Goal: Contribute content: Contribute content

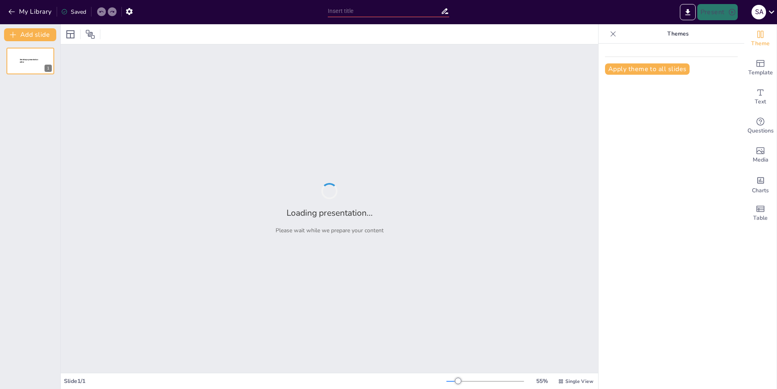
type input "Modificaciones y Recursos en Minecraft: Ampliando la Experiencia"
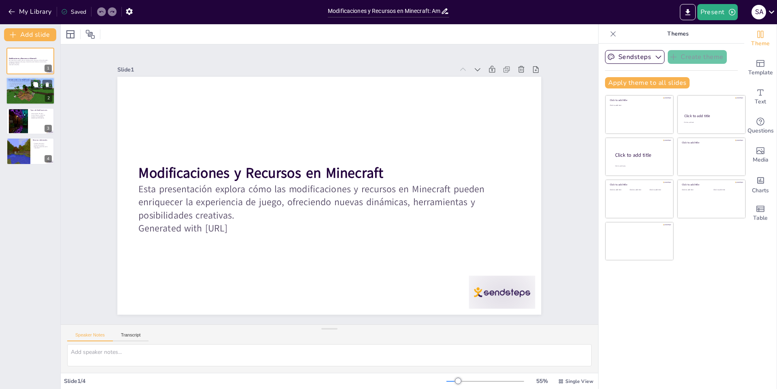
click at [41, 93] on div at bounding box center [30, 92] width 49 height 28
type textarea "Las modificaciones son herramientas poderosas que permiten a los jugadores pers…"
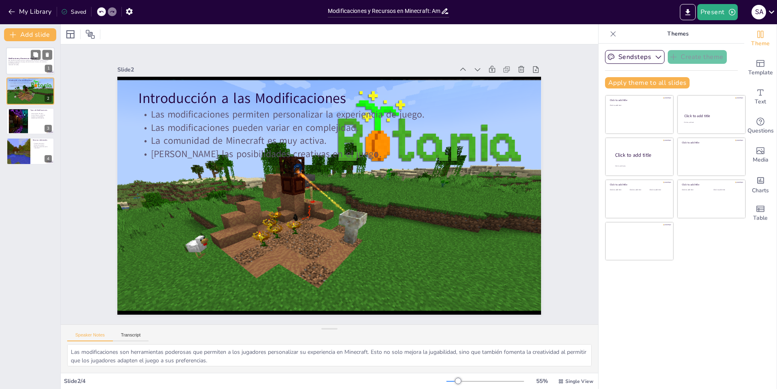
click at [37, 65] on p "Generated with [URL]" at bounding box center [30, 65] width 44 height 2
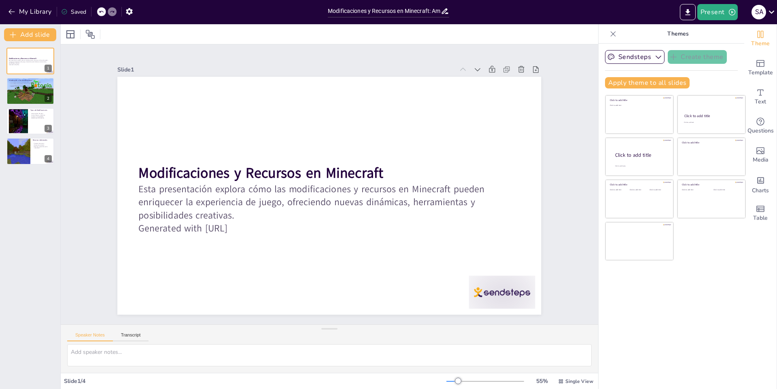
click at [77, 14] on div "Saved" at bounding box center [73, 12] width 25 height 8
click at [78, 13] on div "Saved" at bounding box center [73, 12] width 25 height 8
click at [14, 14] on icon "button" at bounding box center [12, 12] width 8 height 8
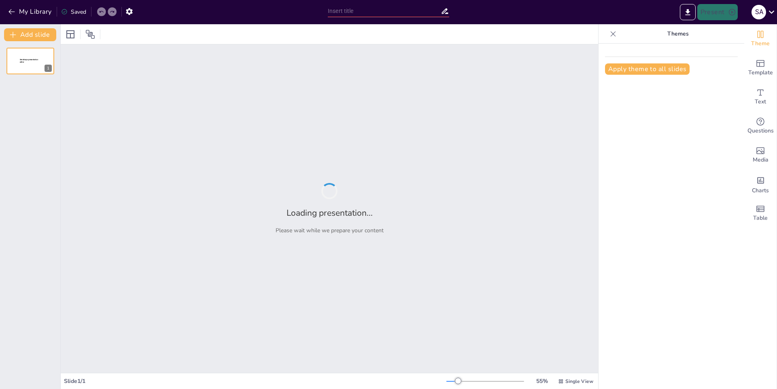
type input "Modificaciones y Recursos en Minecraft: Ampliando la Experiencia"
type input "La Vida y Legado de Michael Jackson"
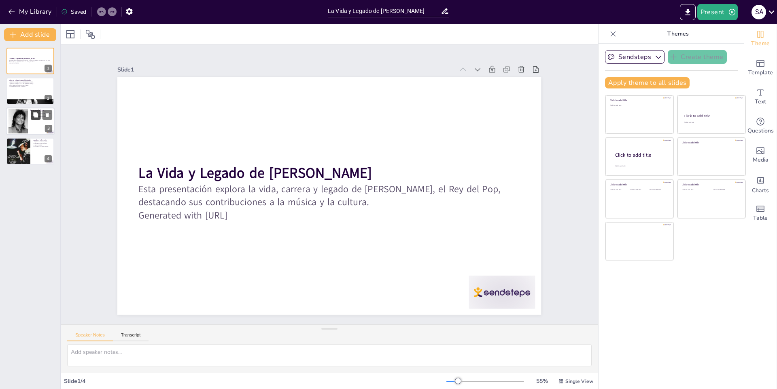
click at [32, 114] on button at bounding box center [36, 115] width 10 height 10
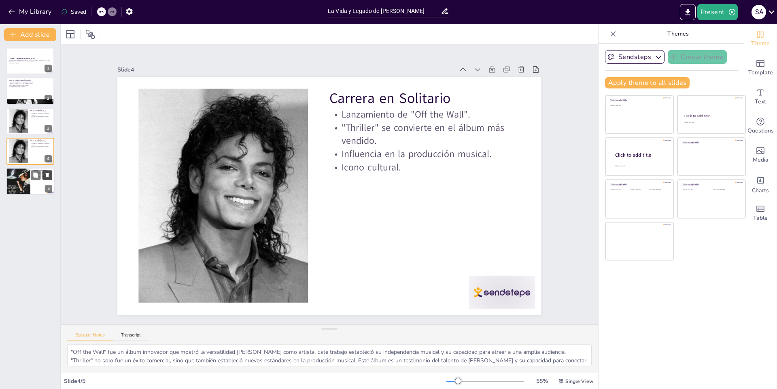
click at [47, 176] on icon at bounding box center [47, 175] width 3 height 4
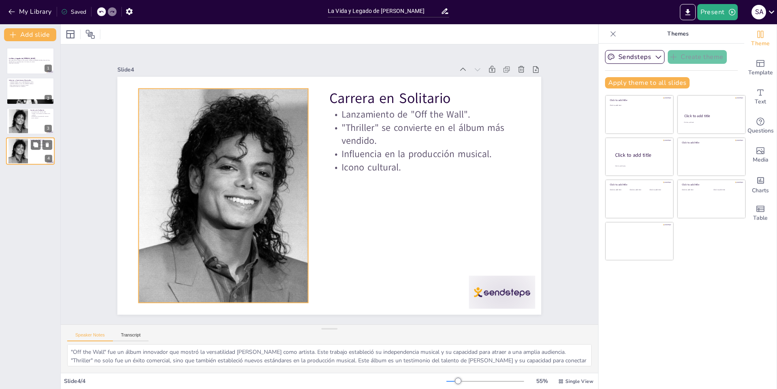
click at [21, 145] on div at bounding box center [18, 151] width 25 height 25
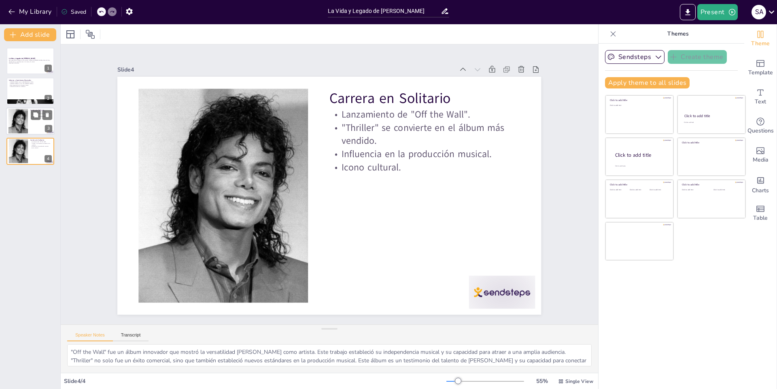
click at [17, 131] on div at bounding box center [18, 121] width 25 height 25
click at [15, 147] on div at bounding box center [18, 151] width 25 height 25
click at [30, 110] on div at bounding box center [30, 122] width 49 height 28
click at [44, 54] on icon at bounding box center [47, 55] width 6 height 6
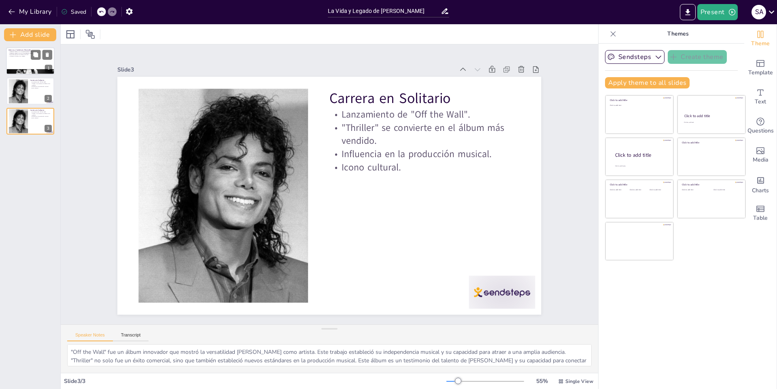
click at [26, 50] on p "Infancia y Comienzos Musicales" at bounding box center [30, 50] width 44 height 2
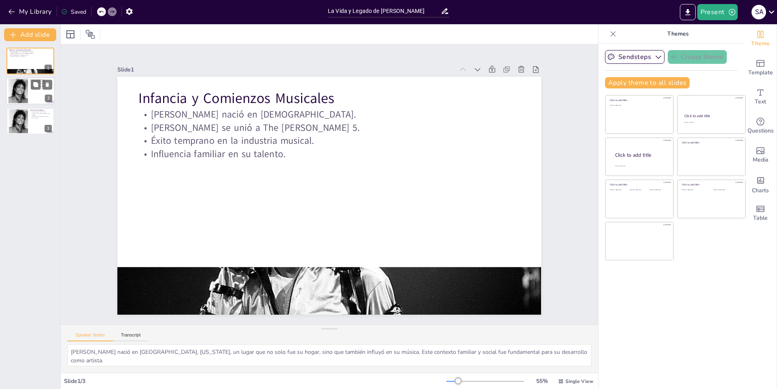
click at [26, 91] on div at bounding box center [18, 91] width 25 height 25
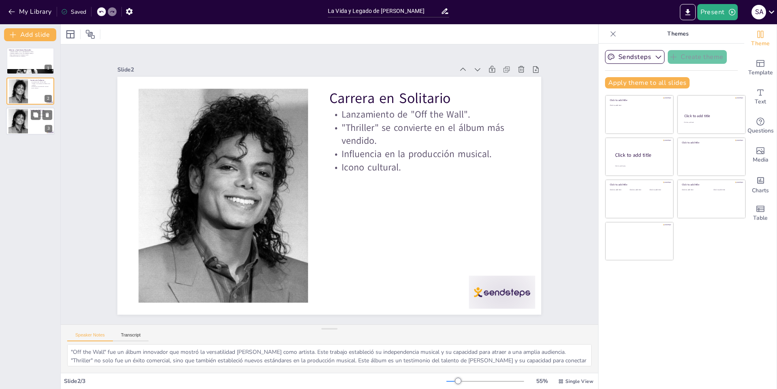
click at [21, 117] on div at bounding box center [18, 121] width 25 height 25
click at [31, 56] on button at bounding box center [36, 55] width 10 height 10
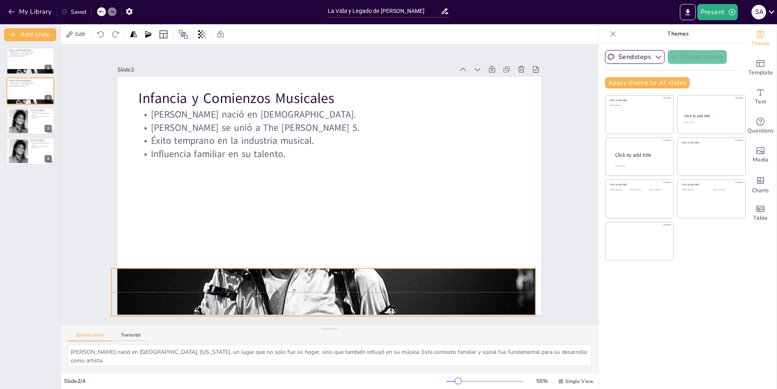
drag, startPoint x: 411, startPoint y: 271, endPoint x: 405, endPoint y: 271, distance: 6.1
click at [405, 271] on div at bounding box center [280, 280] width 508 height 443
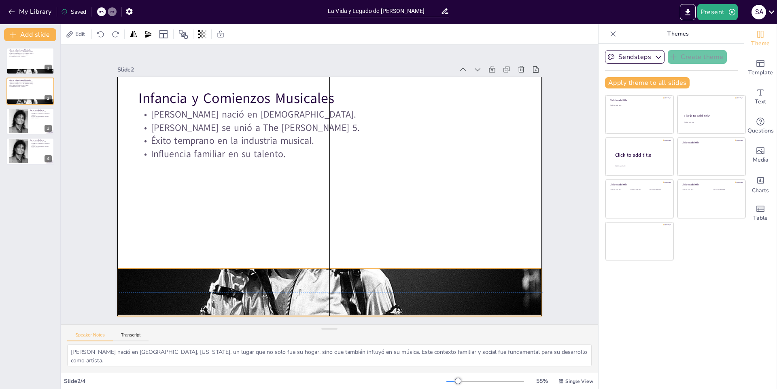
drag, startPoint x: 374, startPoint y: 285, endPoint x: 381, endPoint y: 285, distance: 7.3
click at [381, 285] on div at bounding box center [318, 292] width 452 height 339
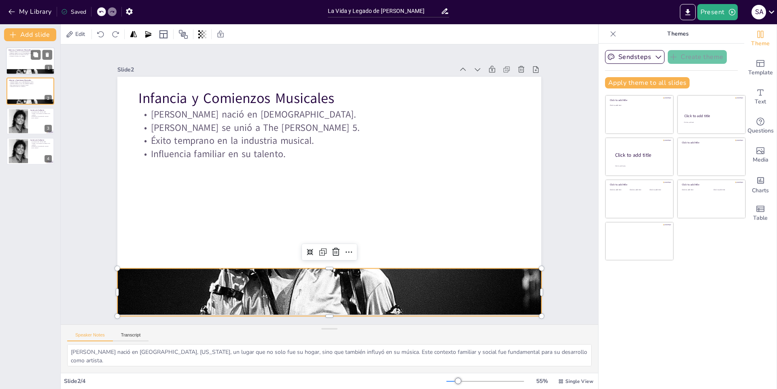
click at [36, 68] on div at bounding box center [30, 61] width 49 height 28
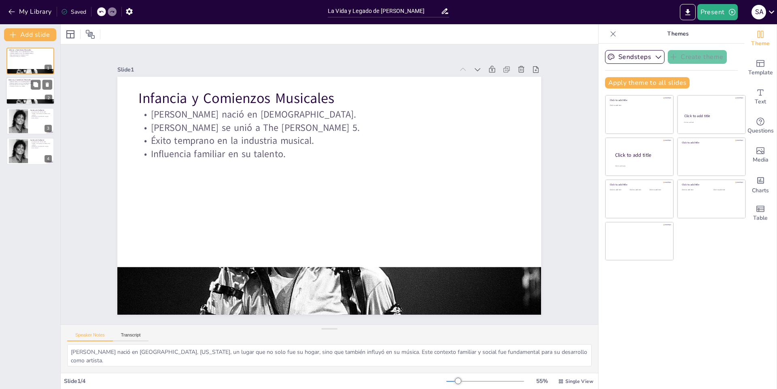
click at [17, 83] on p "Michael se unió a The Jackson 5." at bounding box center [30, 84] width 44 height 2
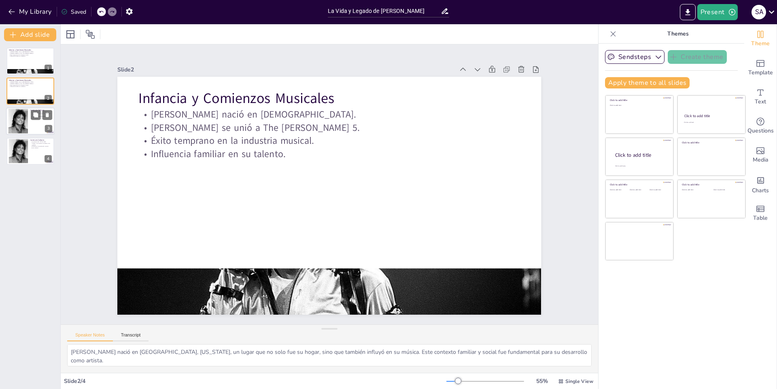
click at [21, 109] on div at bounding box center [18, 121] width 25 height 25
type textarea ""Off the Wall" fue un álbum innovador que mostró la versatilidad de Michael com…"
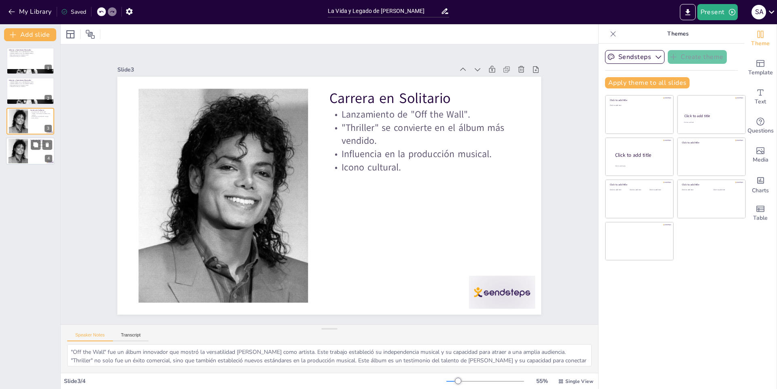
click at [24, 152] on div at bounding box center [18, 151] width 25 height 25
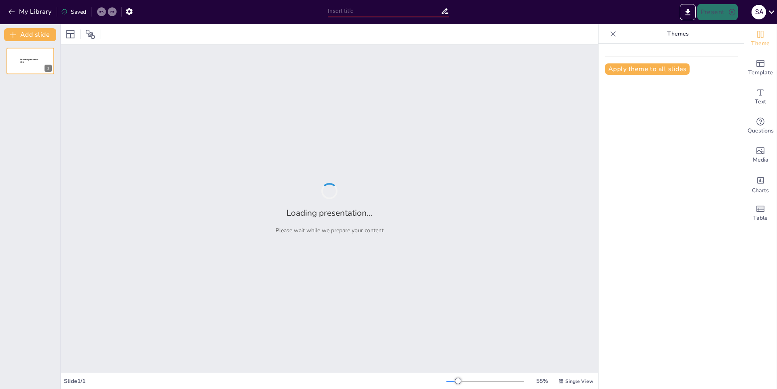
type input "Aplicaciones Prácticas de Evade"
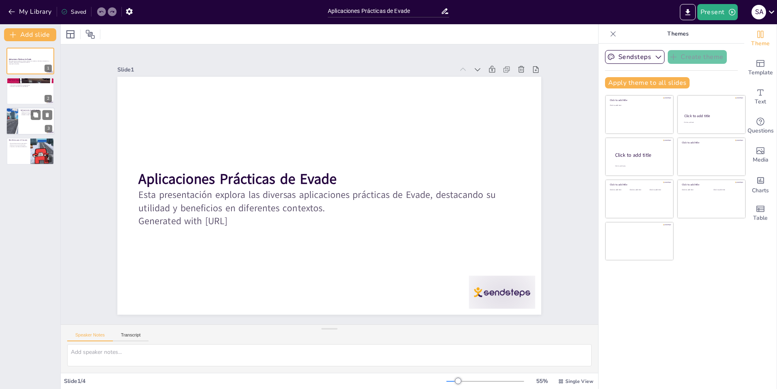
click at [23, 109] on p "Aplicaciones en el Trabajo" at bounding box center [37, 110] width 32 height 2
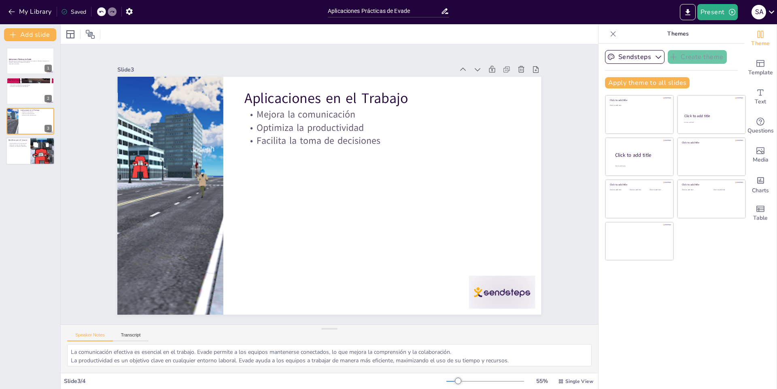
click at [29, 155] on div at bounding box center [30, 152] width 49 height 28
type textarea "La eficiencia en la organización es fundamental para el éxito. Evade ayuda a lo…"
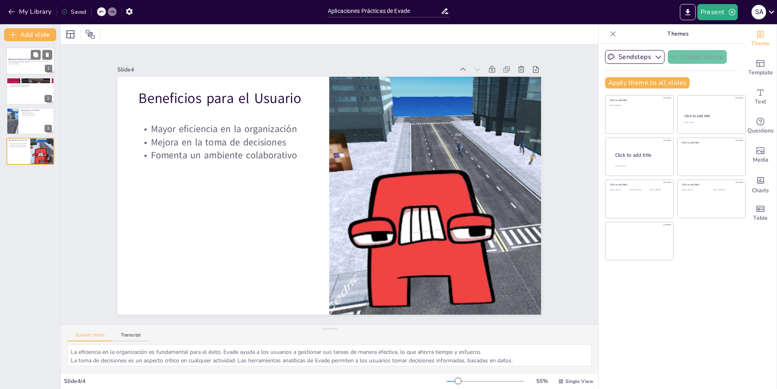
click at [20, 69] on div at bounding box center [30, 61] width 49 height 28
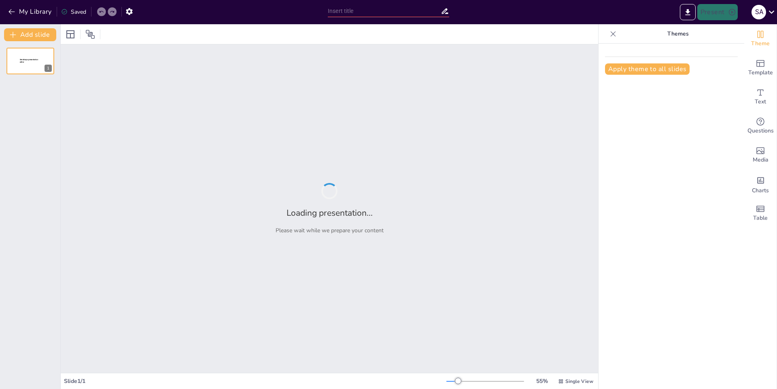
type input "Modificaciones y Recursos en Minecraft: Ampliando la Experiencia"
type input "Tralalero Tralala: Un Viaje en Cuatro Diapositivas"
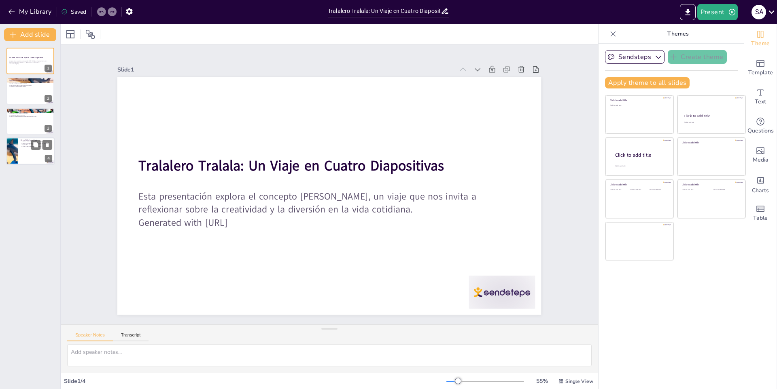
click at [34, 154] on div at bounding box center [30, 152] width 49 height 28
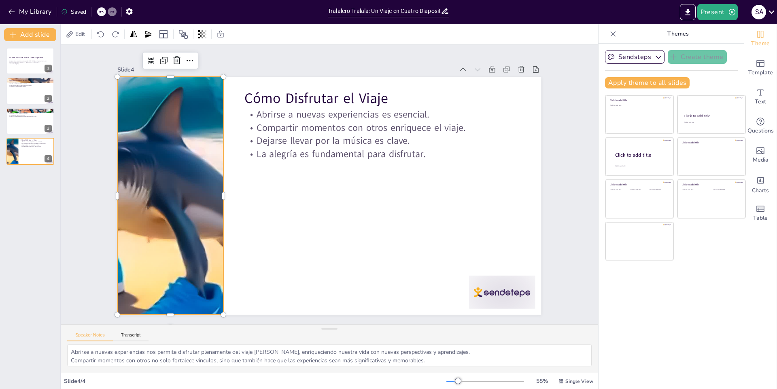
click at [140, 127] on div at bounding box center [170, 179] width 446 height 281
drag, startPoint x: 146, startPoint y: 57, endPoint x: 155, endPoint y: 72, distance: 17.2
click at [155, 77] on div at bounding box center [328, 196] width 423 height 238
click at [174, 138] on div at bounding box center [172, 162] width 464 height 321
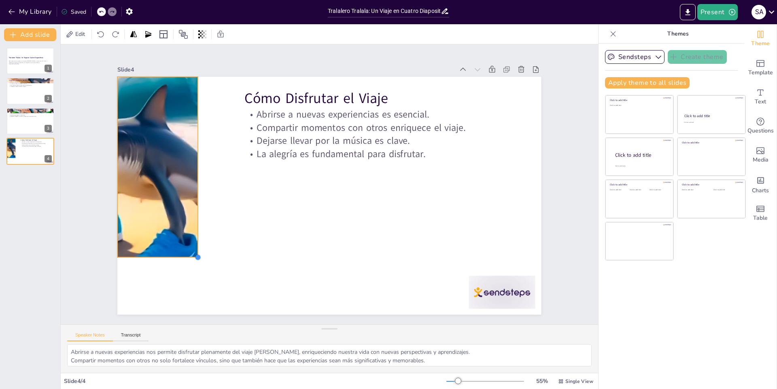
drag, startPoint x: 216, startPoint y: 311, endPoint x: 179, endPoint y: 254, distance: 68.3
click at [179, 254] on div "Cómo Disfrutar el Viaje Abrirse a nuevas experiencias es esencial. Compartir mo…" at bounding box center [328, 195] width 446 height 281
drag, startPoint x: 191, startPoint y: 159, endPoint x: 196, endPoint y: 163, distance: 5.5
click at [202, 163] on div at bounding box center [205, 167] width 6 height 180
drag, startPoint x: 136, startPoint y: 57, endPoint x: 161, endPoint y: 94, distance: 44.5
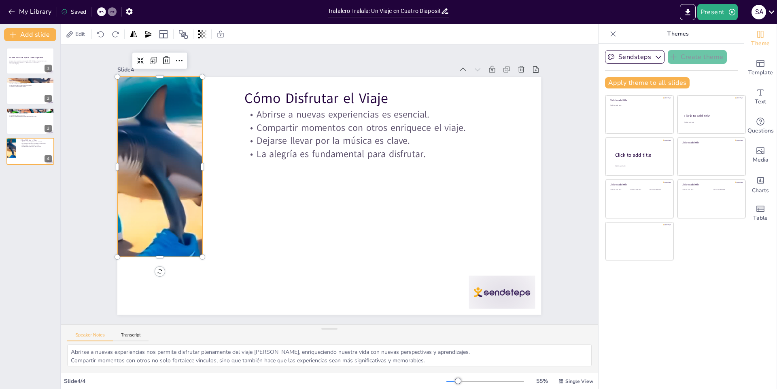
click at [161, 94] on div "Cómo Disfrutar el Viaje Abrirse a nuevas experiencias es esencial. Compartir mo…" at bounding box center [328, 196] width 446 height 282
drag, startPoint x: 130, startPoint y: 55, endPoint x: 152, endPoint y: 69, distance: 26.0
click at [152, 69] on div "Slide 4 Cómo Disfrutar el Viaje Abrirse a nuevas experiencias es esencial. Comp…" at bounding box center [328, 189] width 423 height 251
drag, startPoint x: 135, startPoint y: 53, endPoint x: 148, endPoint y: 78, distance: 28.6
click at [148, 78] on div "Cómo Disfrutar el Viaje Abrirse a nuevas experiencias es esencial. Compartir mo…" at bounding box center [328, 196] width 423 height 238
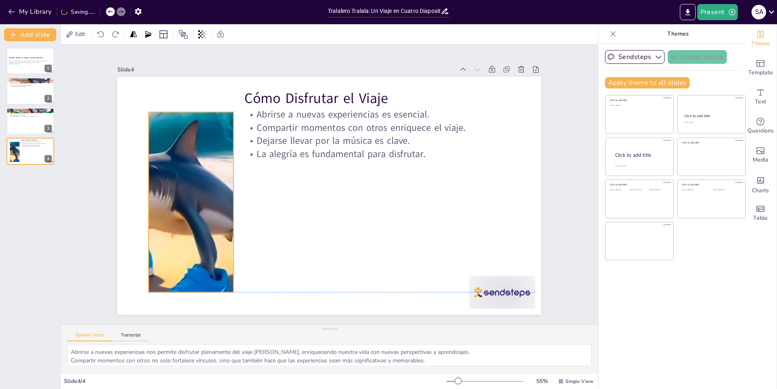
drag, startPoint x: 180, startPoint y: 150, endPoint x: 211, endPoint y: 188, distance: 49.5
click at [211, 188] on div at bounding box center [188, 202] width 321 height 180
click at [35, 113] on icon at bounding box center [35, 114] width 5 height 5
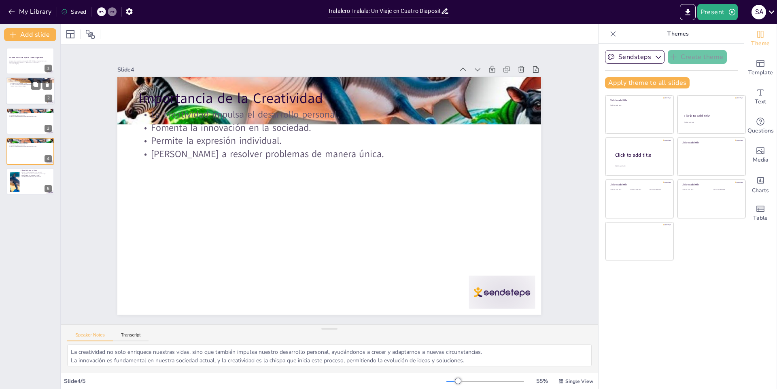
click at [12, 85] on p "Las rimas son parte integral de la celebración." at bounding box center [30, 85] width 44 height 2
type textarea "La cultura popular es un elemento esencial en el desarrollo [PERSON_NAME], ya q…"
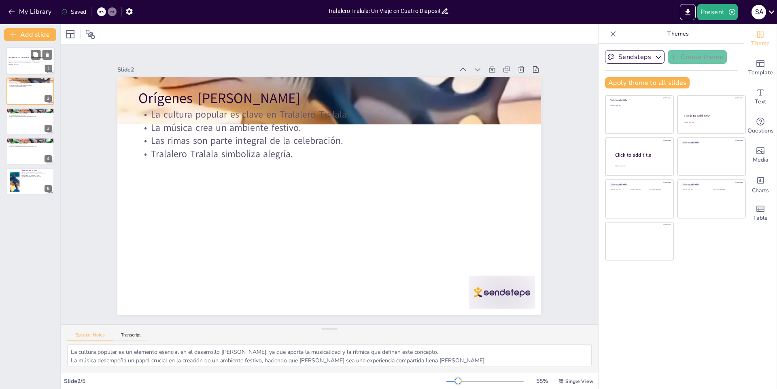
click at [26, 58] on strong "Tralalero Tralala: Un Viaje en Cuatro Diapositivas" at bounding box center [25, 58] width 35 height 2
